Goal: Download file/media

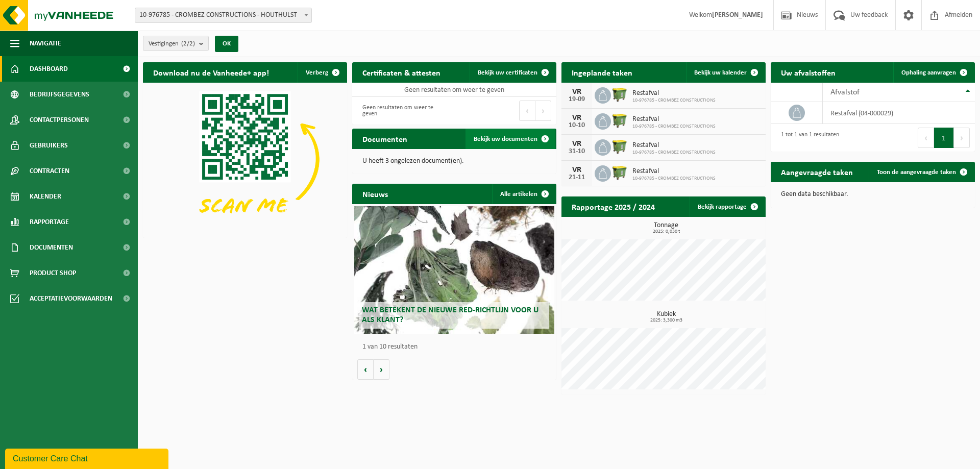
click at [500, 140] on span "Bekijk uw documenten" at bounding box center [506, 139] width 64 height 7
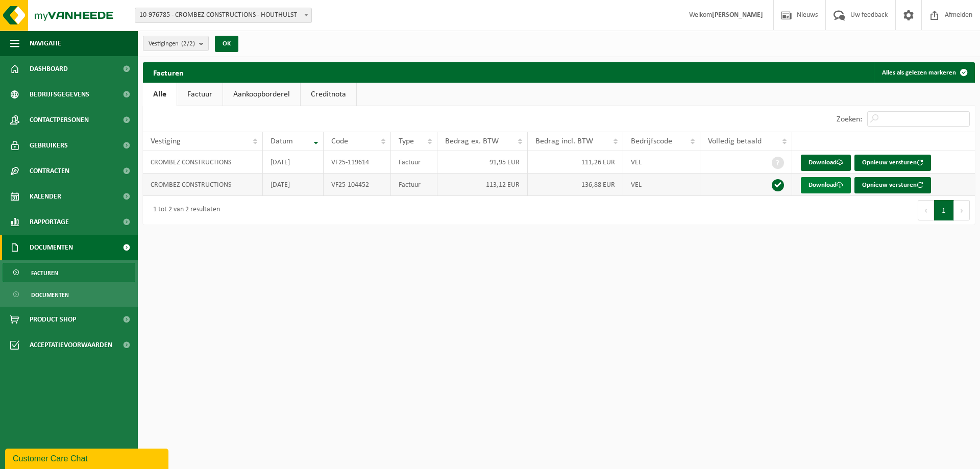
click at [816, 188] on link "Download" at bounding box center [826, 185] width 50 height 16
click at [61, 316] on span "Product Shop" at bounding box center [53, 320] width 46 height 26
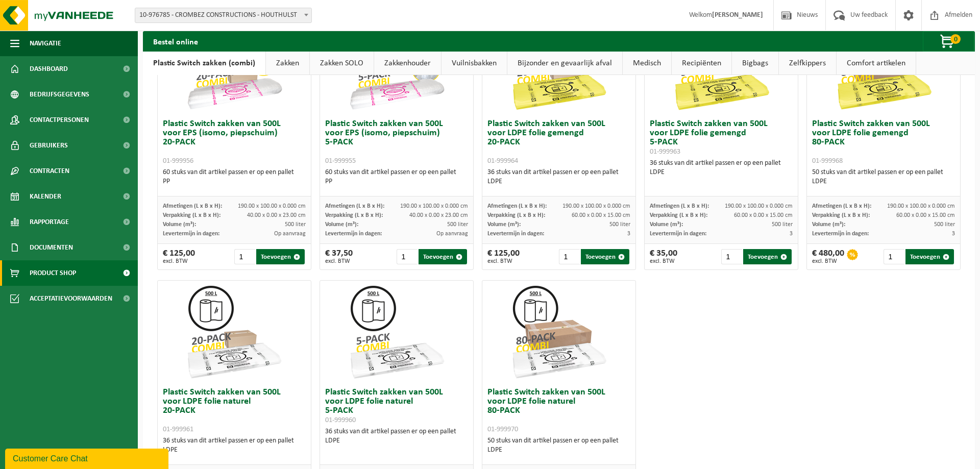
scroll to position [484, 0]
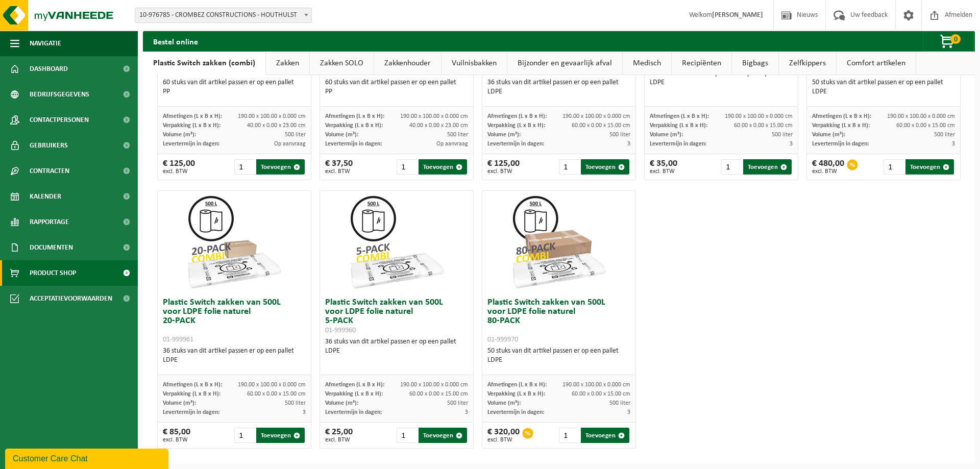
click at [398, 66] on link "Zakkenhouder" at bounding box center [407, 63] width 67 height 23
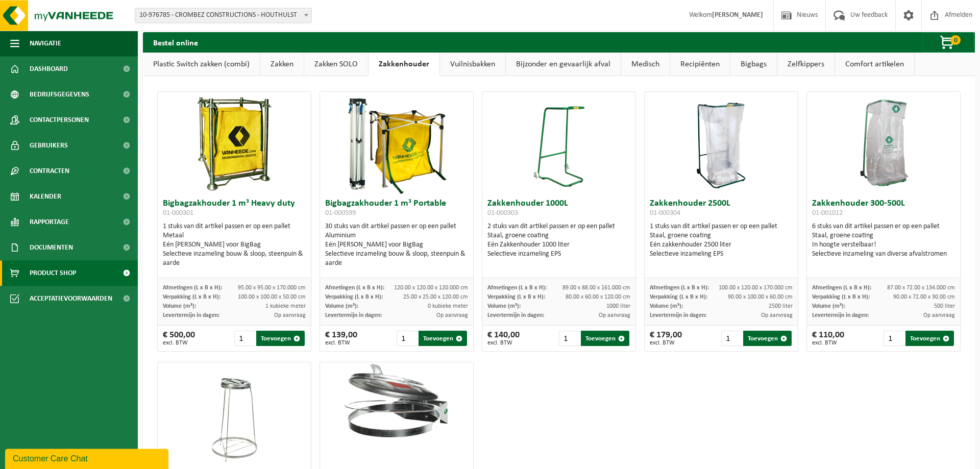
scroll to position [0, 0]
